Goal: Task Accomplishment & Management: Manage account settings

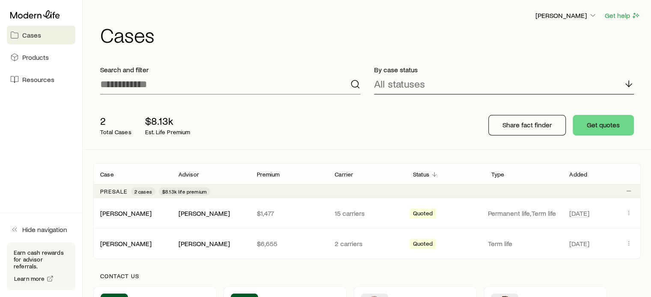
click at [630, 84] on icon at bounding box center [629, 84] width 10 height 10
drag, startPoint x: 358, startPoint y: 42, endPoint x: 238, endPoint y: 67, distance: 122.8
click at [351, 51] on div "[PERSON_NAME] Get help Cases" at bounding box center [366, 27] width 547 height 55
click at [46, 78] on span "Resources" at bounding box center [38, 79] width 32 height 9
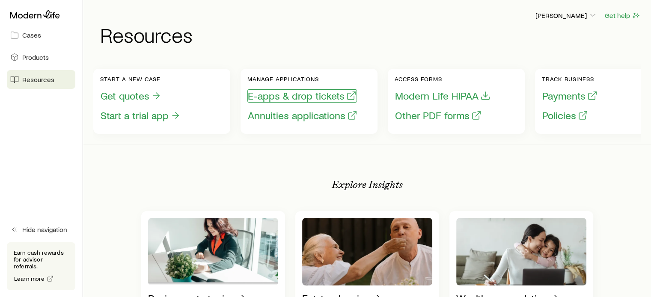
click at [303, 97] on button "E-apps & drop tickets" at bounding box center [302, 95] width 110 height 13
click at [30, 31] on span "Cases" at bounding box center [31, 35] width 19 height 9
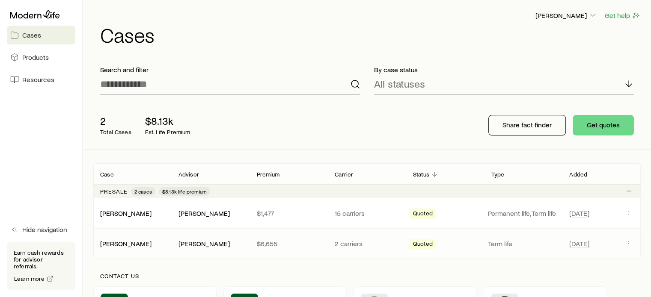
click at [421, 243] on span "Quoted" at bounding box center [423, 245] width 20 height 9
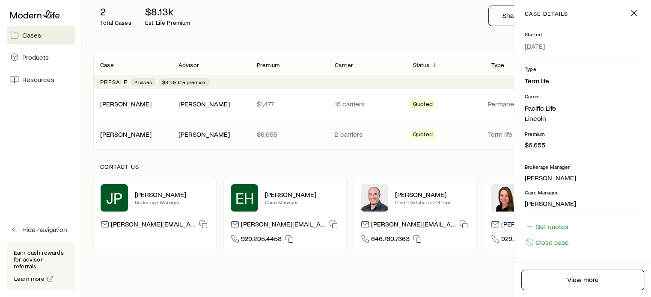
scroll to position [86, 0]
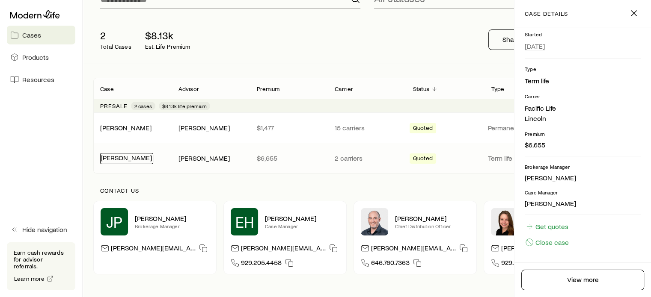
click at [122, 160] on link "[PERSON_NAME]" at bounding box center [126, 158] width 51 height 8
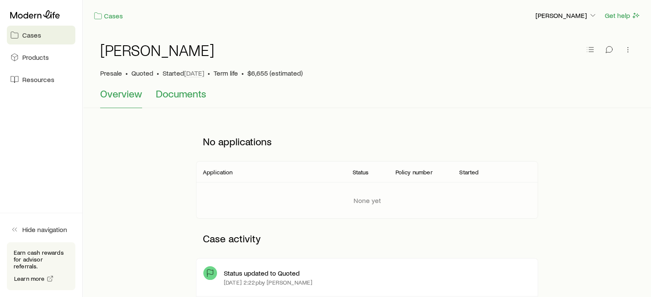
click at [181, 94] on span "Documents" at bounding box center [181, 94] width 51 height 12
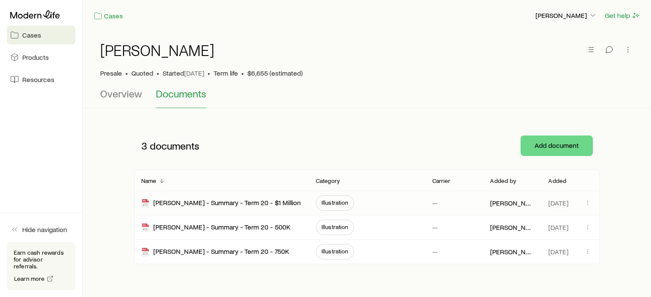
click at [327, 205] on span "Illustration" at bounding box center [334, 202] width 27 height 7
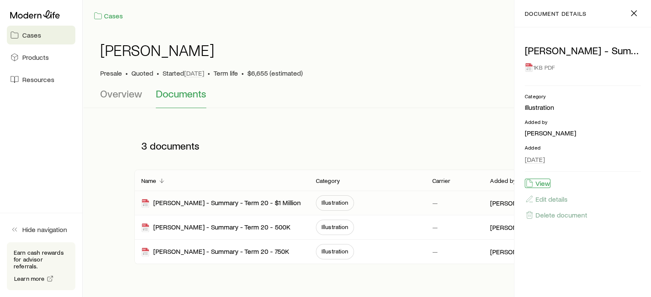
click at [539, 184] on button "View" at bounding box center [538, 183] width 26 height 9
